Goal: Task Accomplishment & Management: Use online tool/utility

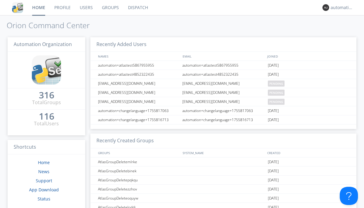
click at [137, 8] on link "Dispatch" at bounding box center [137, 7] width 29 height 15
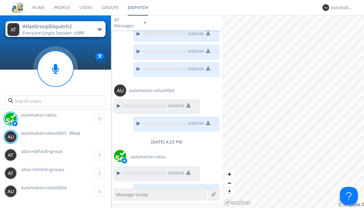
scroll to position [427, 0]
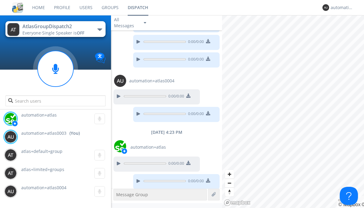
click at [99, 29] on div "button" at bounding box center [99, 30] width 5 height 2
click at [0, 0] on span "AtlasGroupDispatch" at bounding box center [0, 0] width 0 height 0
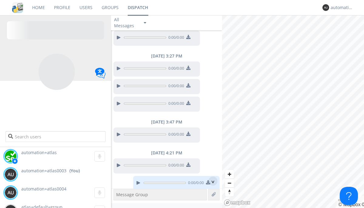
scroll to position [430, 0]
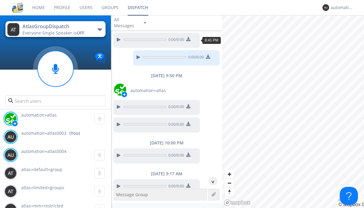
scroll to position [48, 0]
click at [210, 181] on div "^" at bounding box center [212, 181] width 9 height 9
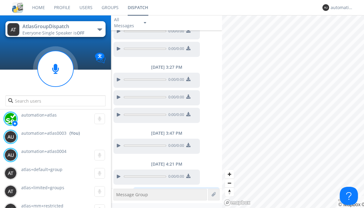
scroll to position [430, 0]
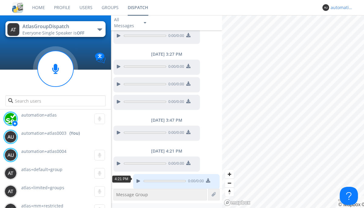
click at [340, 8] on div "automation+atlas0003" at bounding box center [342, 8] width 23 height 6
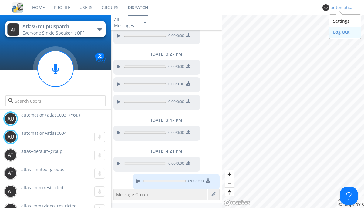
click at [345, 32] on div "Log Out" at bounding box center [344, 32] width 31 height 11
